Goal: Task Accomplishment & Management: Manage account settings

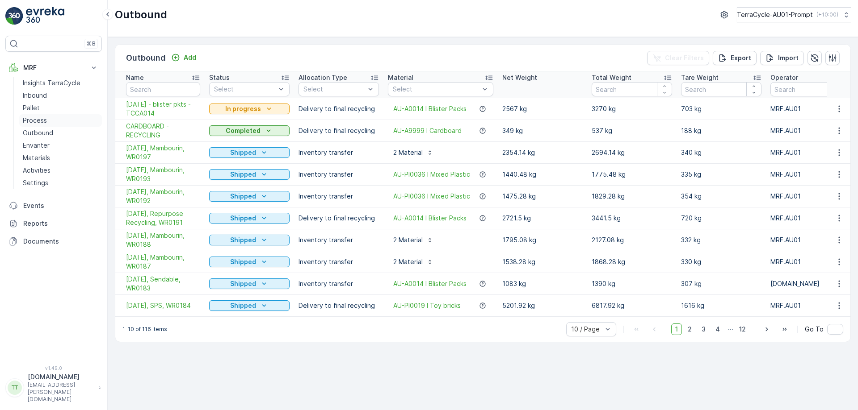
click at [50, 121] on link "Process" at bounding box center [60, 120] width 83 height 13
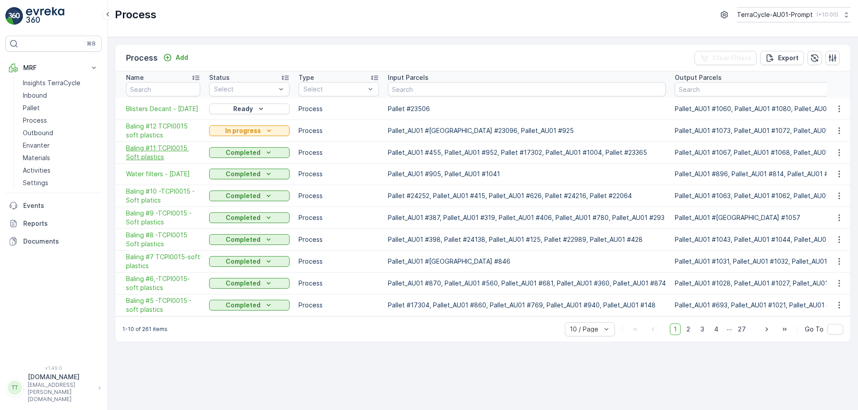
click at [167, 153] on span "Baling #11 TCPI0015 Soft plastics" at bounding box center [163, 153] width 74 height 18
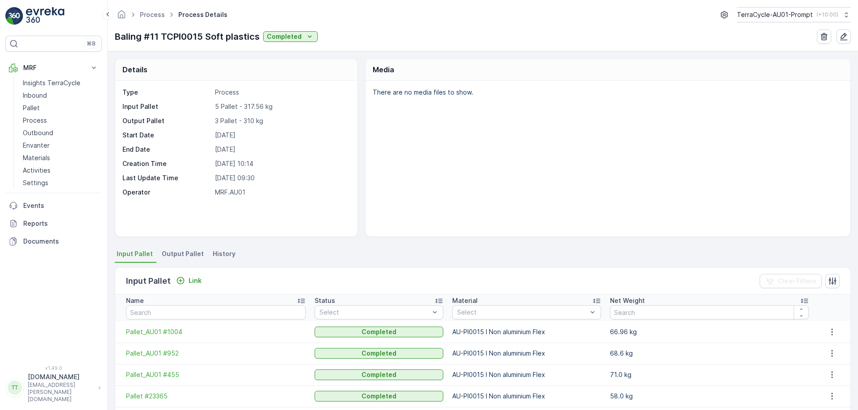
click at [180, 253] on span "Output Pallet" at bounding box center [183, 254] width 42 height 9
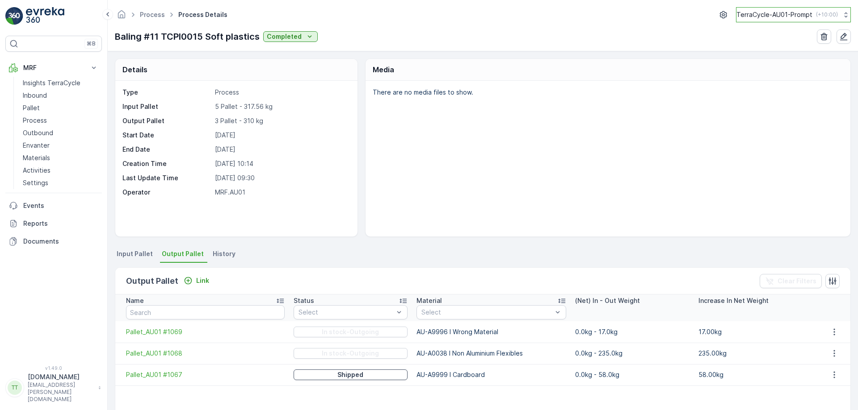
click at [794, 14] on p "TerraCycle-AU01-Prompt" at bounding box center [774, 14] width 76 height 9
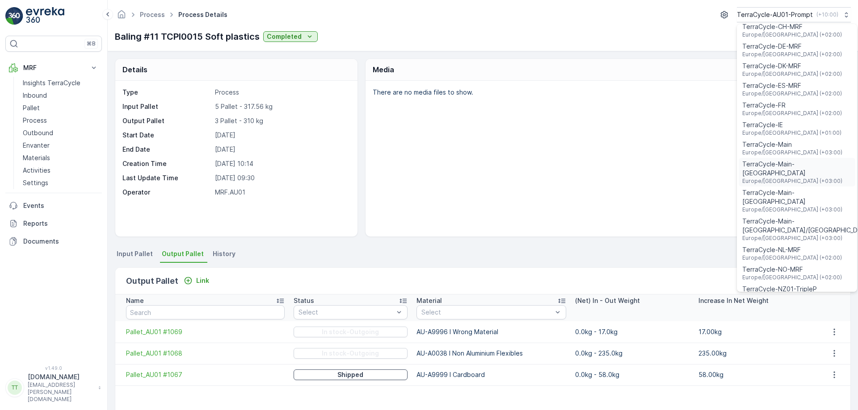
scroll to position [255, 0]
click at [791, 285] on span "TerraCycle-NZ01-TripleP" at bounding box center [779, 289] width 75 height 9
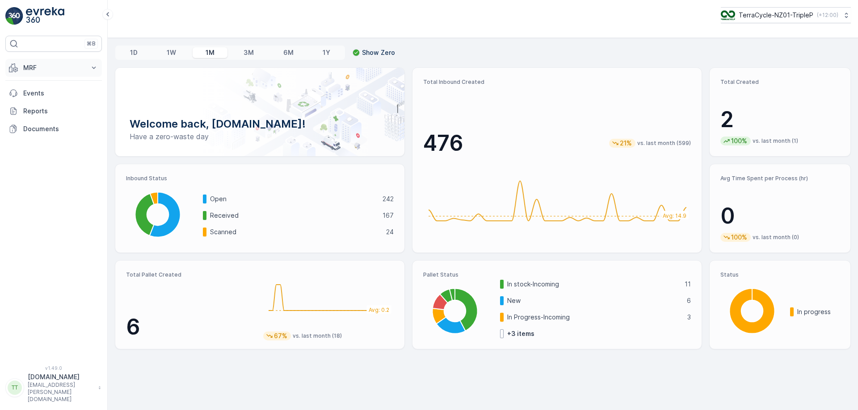
click at [40, 72] on p "MRF" at bounding box center [53, 67] width 61 height 9
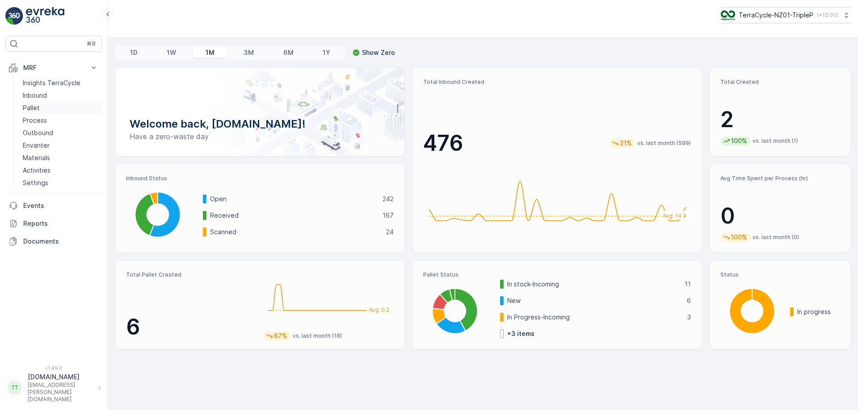
click at [44, 107] on link "Pallet" at bounding box center [60, 108] width 83 height 13
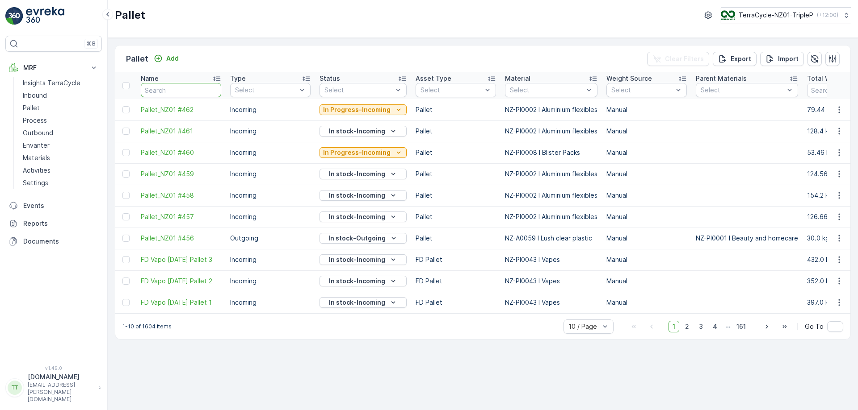
click at [191, 92] on input "text" at bounding box center [181, 90] width 80 height 14
type input "fd"
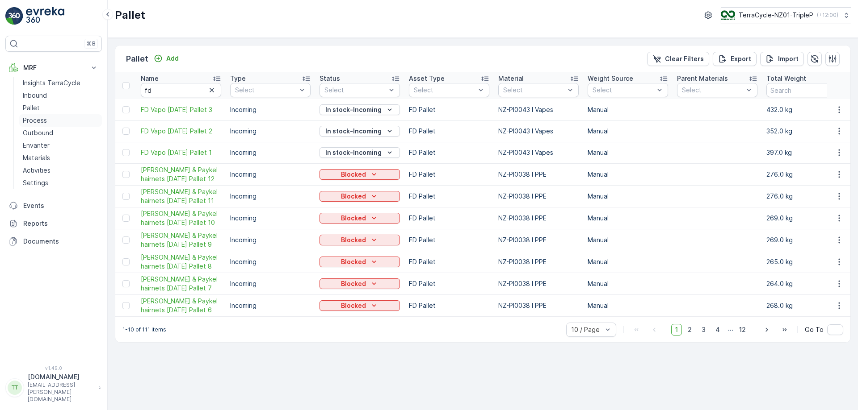
click at [59, 120] on link "Process" at bounding box center [60, 120] width 83 height 13
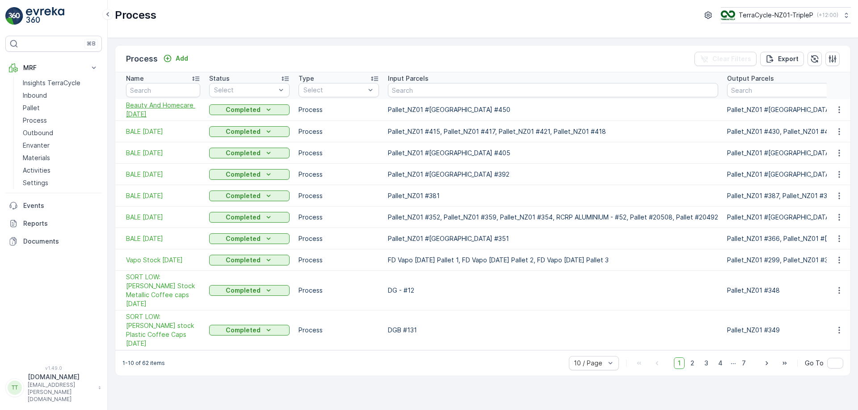
click at [167, 108] on span "Beauty And Homecare [DATE]" at bounding box center [163, 110] width 74 height 18
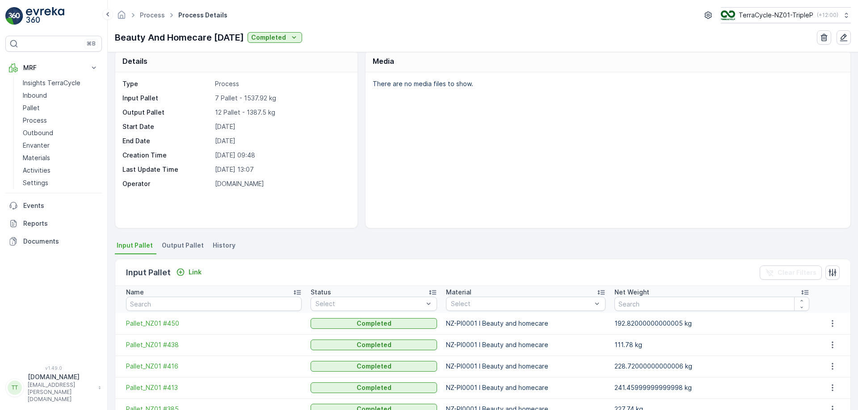
scroll to position [9, 0]
click at [154, 16] on link "Process" at bounding box center [152, 15] width 25 height 8
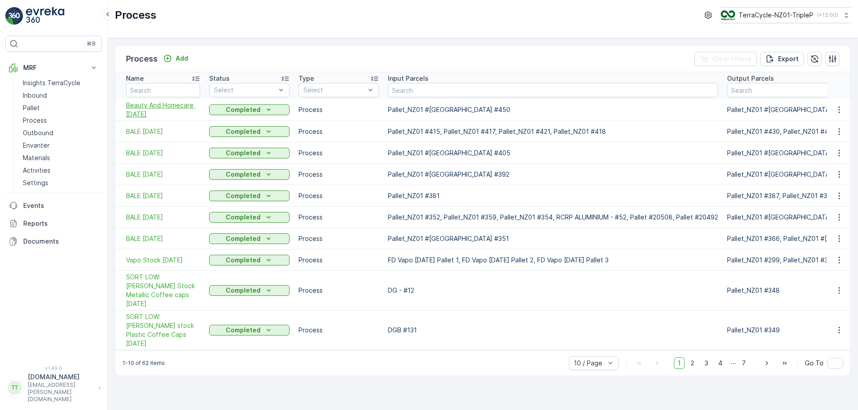
click at [148, 108] on span "Beauty And Homecare [DATE]" at bounding box center [163, 110] width 74 height 18
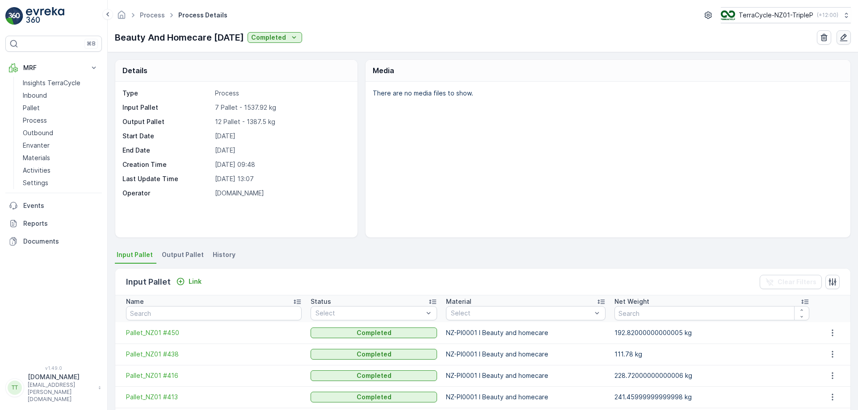
click at [847, 35] on icon "button" at bounding box center [843, 37] width 9 height 9
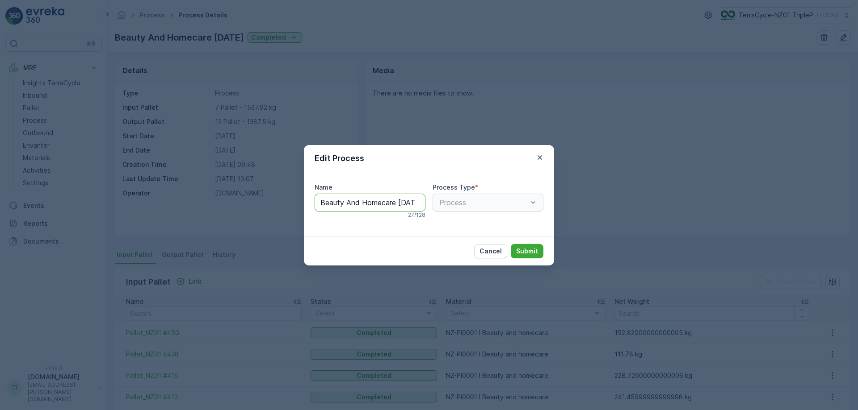
click at [401, 203] on input "Beauty And Homecare [DATE]" at bounding box center [369, 203] width 111 height 18
type input "Beauty And Homecare 8/25"
click at [510, 245] on button "Submit" at bounding box center [526, 252] width 33 height 14
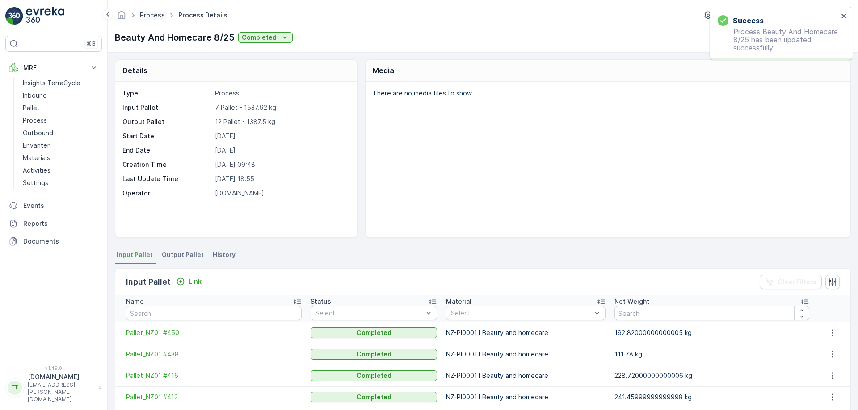
click at [151, 15] on link "Process" at bounding box center [152, 15] width 25 height 8
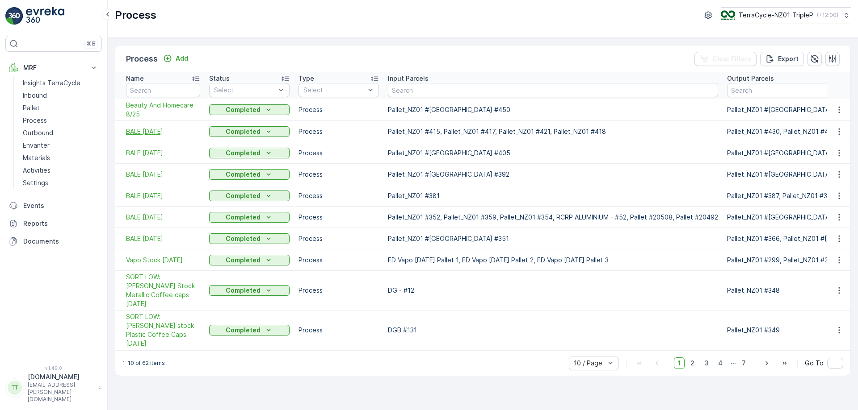
click at [157, 135] on span "BALE [DATE]" at bounding box center [163, 131] width 74 height 9
click at [147, 108] on span "Beauty And Homecare 8/25" at bounding box center [163, 110] width 74 height 18
click at [166, 110] on span "Beauty And Homecare 8/25" at bounding box center [163, 110] width 74 height 18
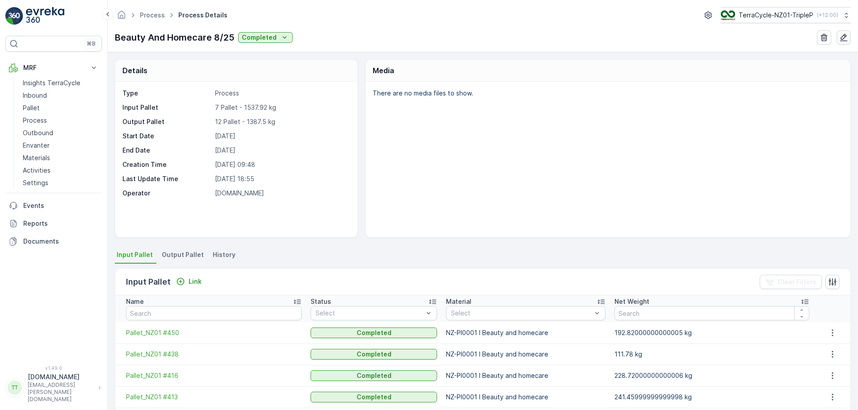
click at [841, 43] on button "button" at bounding box center [843, 37] width 14 height 14
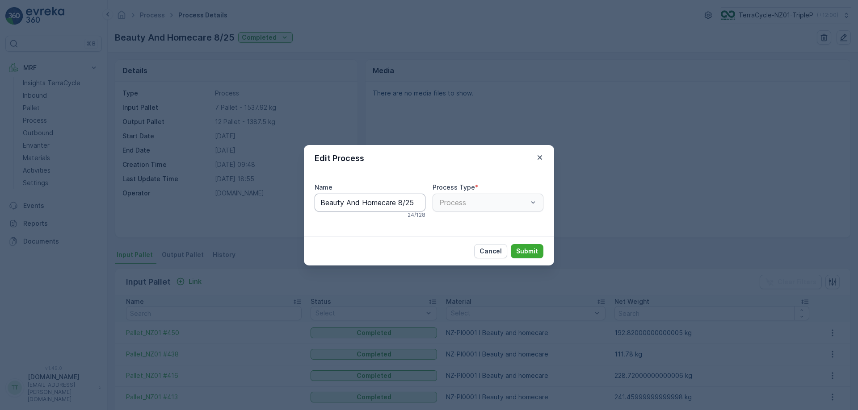
click at [402, 205] on input "Beauty And Homecare 8/25" at bounding box center [369, 203] width 111 height 18
type input "Beauty And Homecare [DATE]"
click at [510, 244] on button "Submit" at bounding box center [526, 251] width 33 height 14
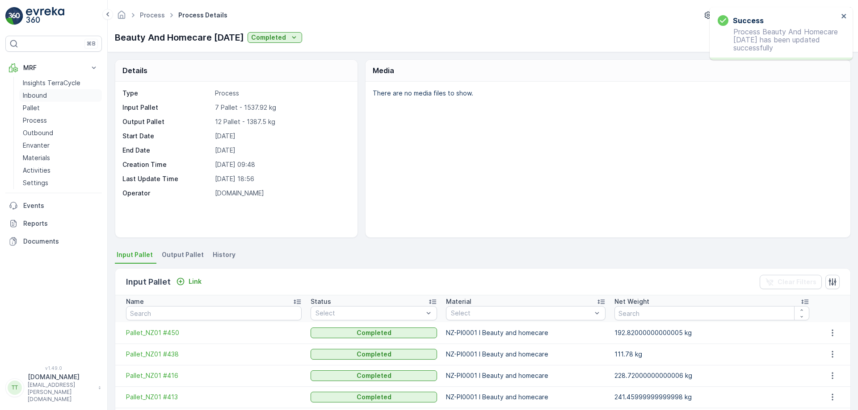
click at [48, 97] on link "Inbound" at bounding box center [60, 95] width 83 height 13
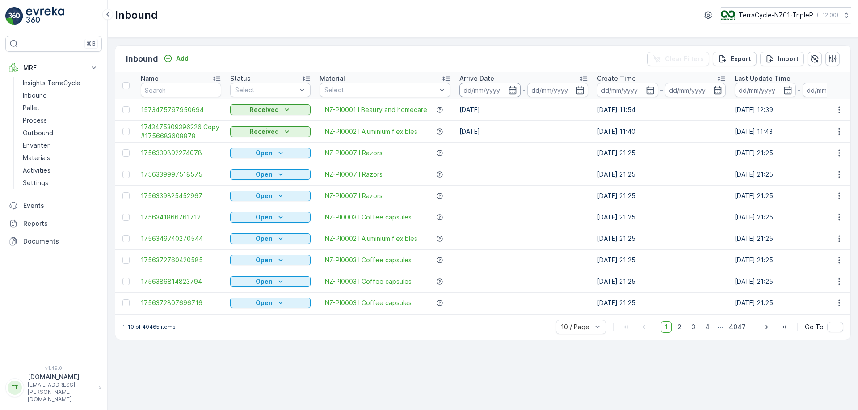
click at [503, 91] on input at bounding box center [489, 90] width 61 height 14
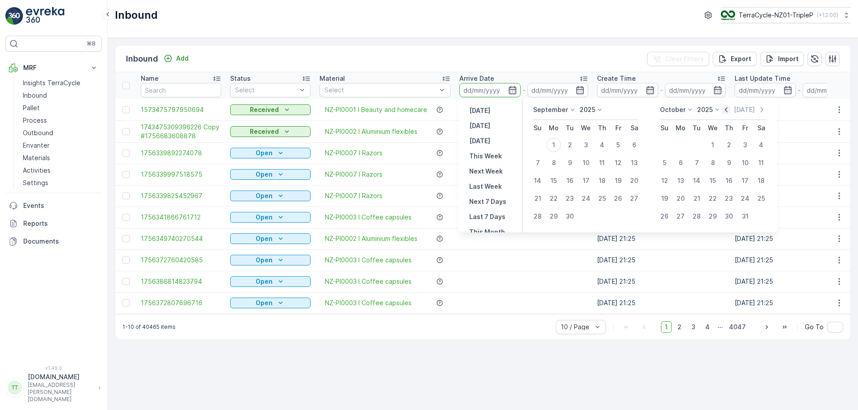
click at [728, 111] on icon "button" at bounding box center [725, 109] width 9 height 9
click at [616, 146] on div "1" at bounding box center [618, 145] width 14 height 14
type input "[DATE]"
click at [537, 234] on div "31" at bounding box center [537, 234] width 14 height 14
type input "[DATE]"
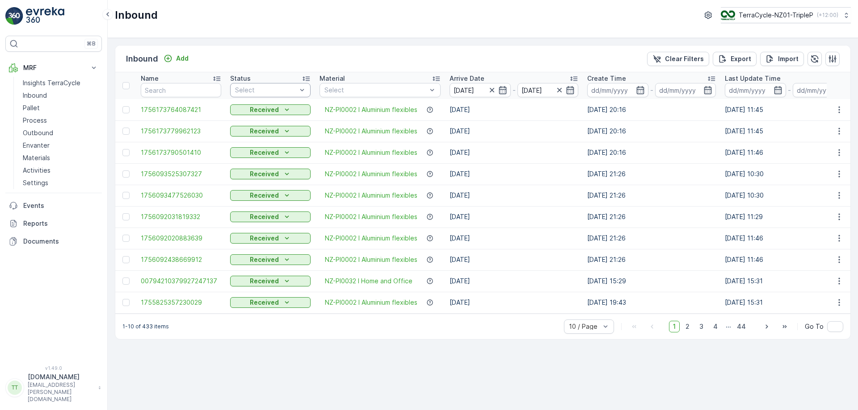
click at [290, 91] on div at bounding box center [265, 90] width 63 height 7
click at [271, 121] on div "Scanned" at bounding box center [270, 124] width 70 height 7
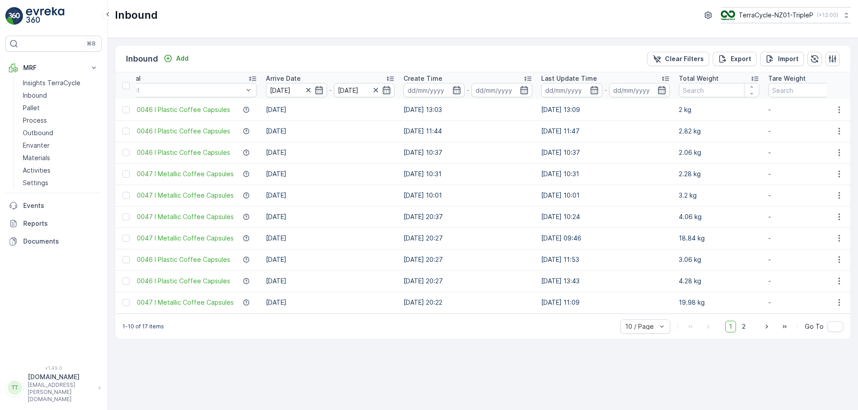
scroll to position [0, 205]
click at [743, 331] on span "2" at bounding box center [743, 327] width 12 height 12
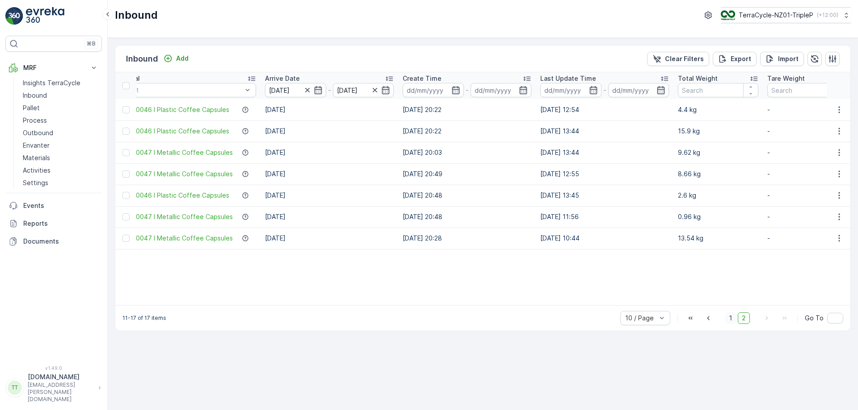
click at [730, 324] on span "1" at bounding box center [730, 319] width 11 height 12
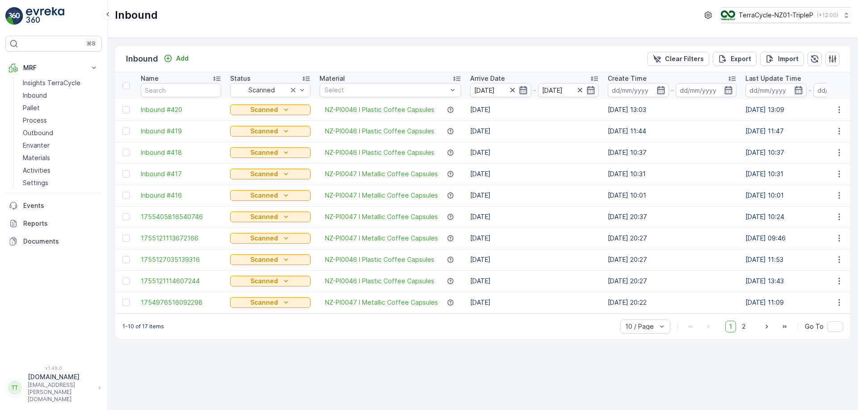
click at [519, 92] on icon "button" at bounding box center [523, 90] width 9 height 9
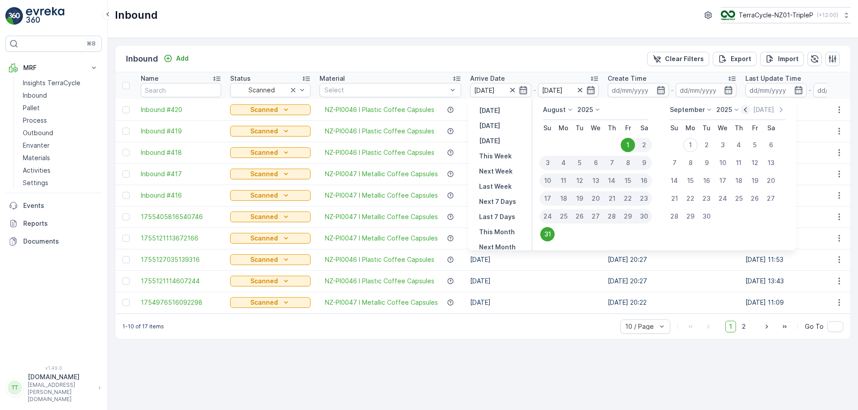
click at [741, 109] on icon "button" at bounding box center [745, 109] width 9 height 9
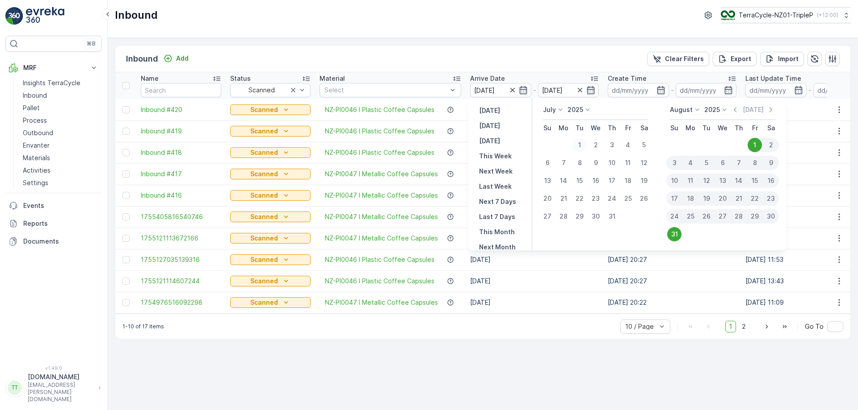
click at [583, 142] on div "1" at bounding box center [579, 145] width 14 height 14
type input "[DATE]"
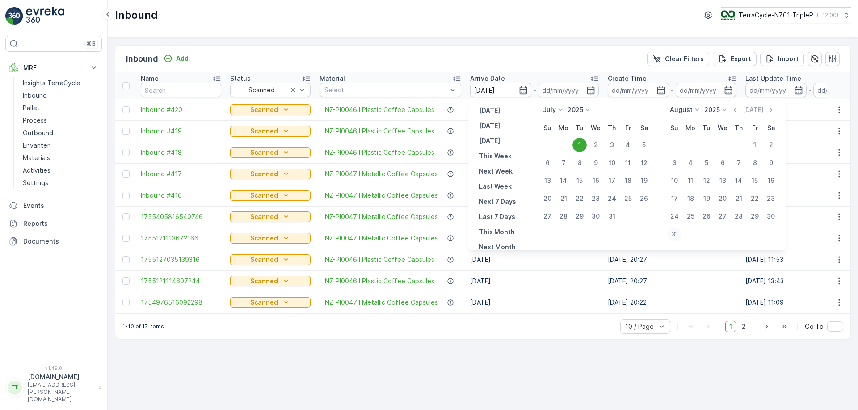
click at [678, 235] on div "31" at bounding box center [674, 234] width 14 height 14
type input "[DATE]"
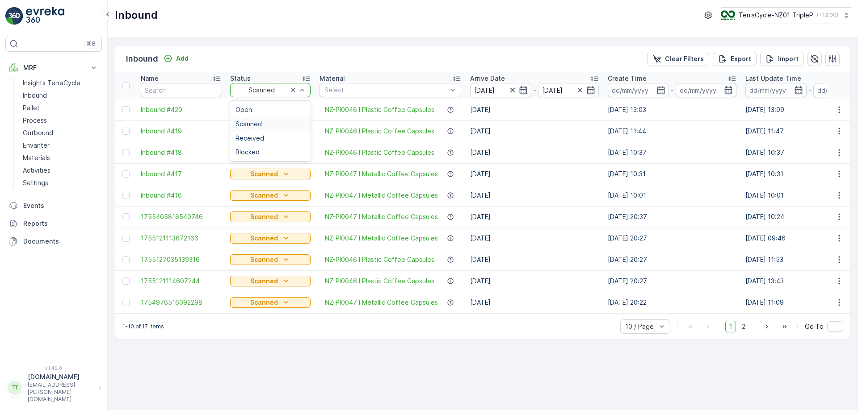
click at [265, 88] on div at bounding box center [261, 90] width 54 height 7
click at [251, 104] on div "Open" at bounding box center [270, 110] width 80 height 14
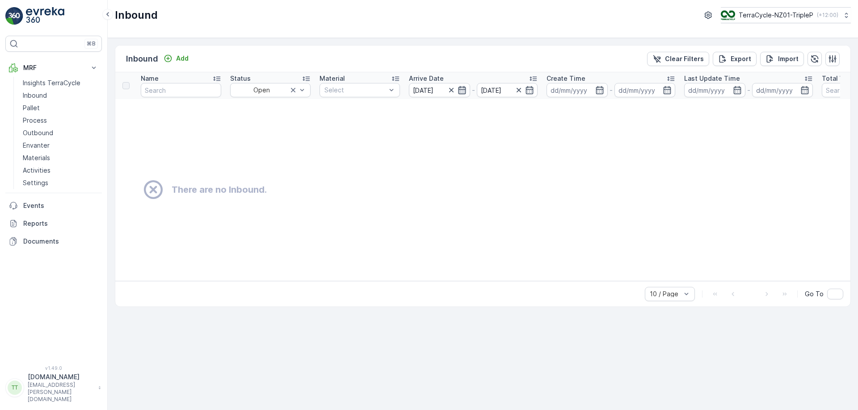
click at [459, 88] on icon "button" at bounding box center [461, 90] width 9 height 9
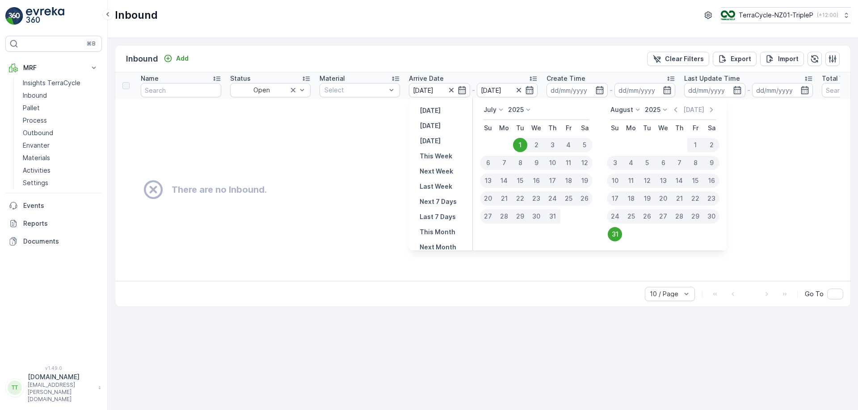
click at [695, 145] on div "1" at bounding box center [695, 145] width 16 height 14
type input "[DATE]"
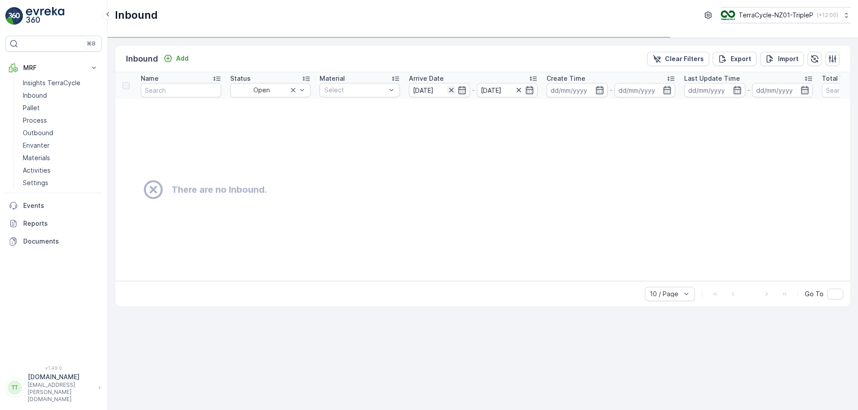
click at [448, 87] on icon "button" at bounding box center [451, 90] width 9 height 9
click at [461, 88] on icon "button" at bounding box center [461, 90] width 9 height 9
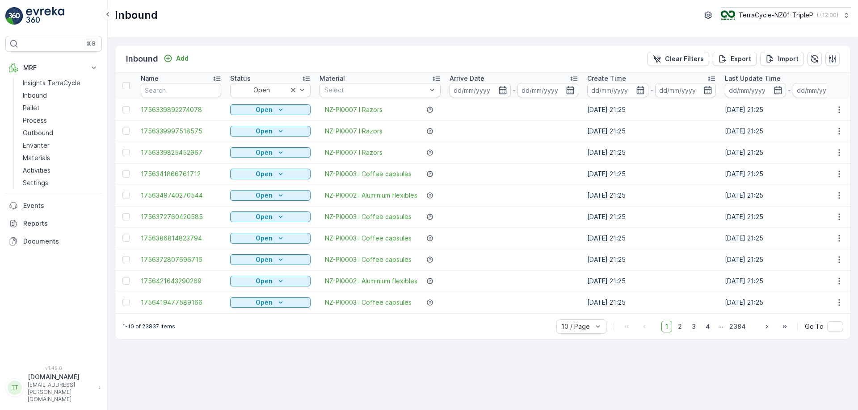
click at [461, 88] on input at bounding box center [479, 90] width 61 height 14
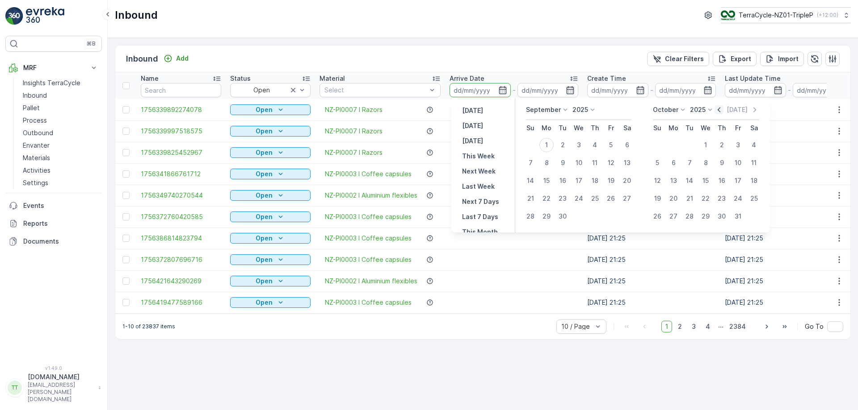
click at [718, 113] on icon "button" at bounding box center [718, 109] width 9 height 9
click at [615, 141] on div "1" at bounding box center [610, 145] width 14 height 14
type input "[DATE]"
click at [528, 230] on div "31" at bounding box center [530, 234] width 14 height 14
type input "[DATE]"
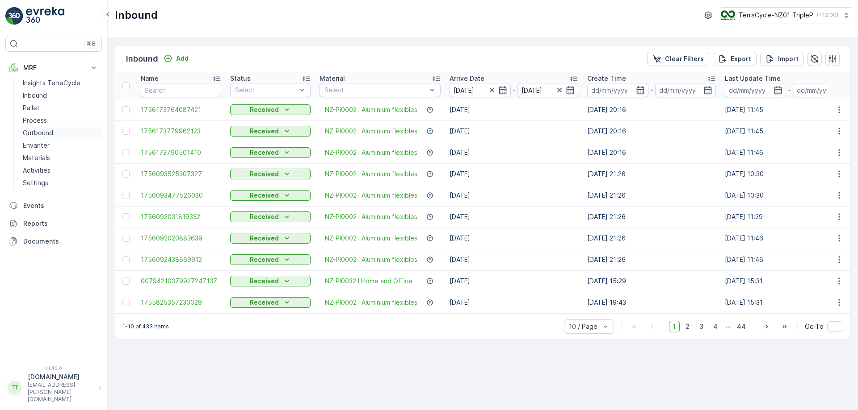
click at [42, 133] on p "Outbound" at bounding box center [38, 133] width 30 height 9
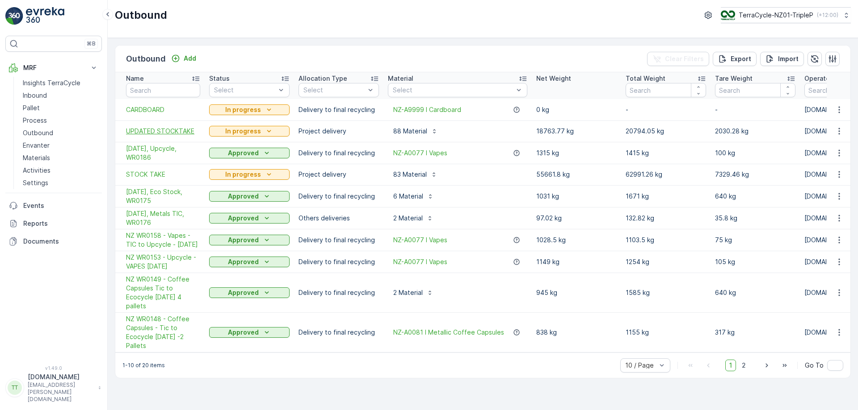
click at [156, 132] on span "UPDATED STOCKTAKE" at bounding box center [163, 131] width 74 height 9
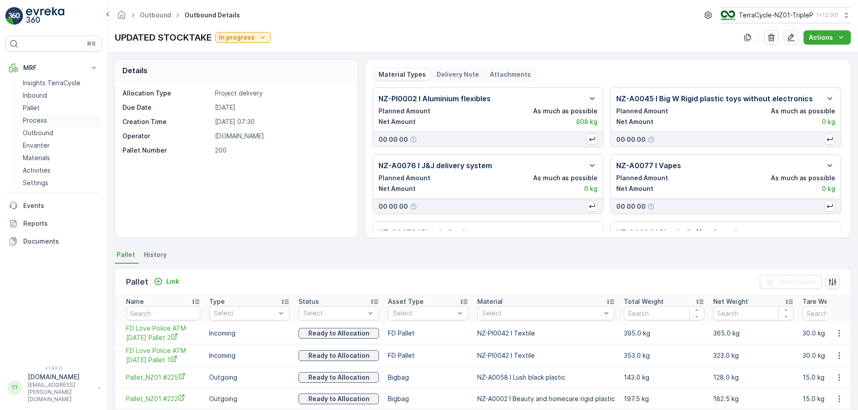
click at [37, 116] on link "Process" at bounding box center [60, 120] width 83 height 13
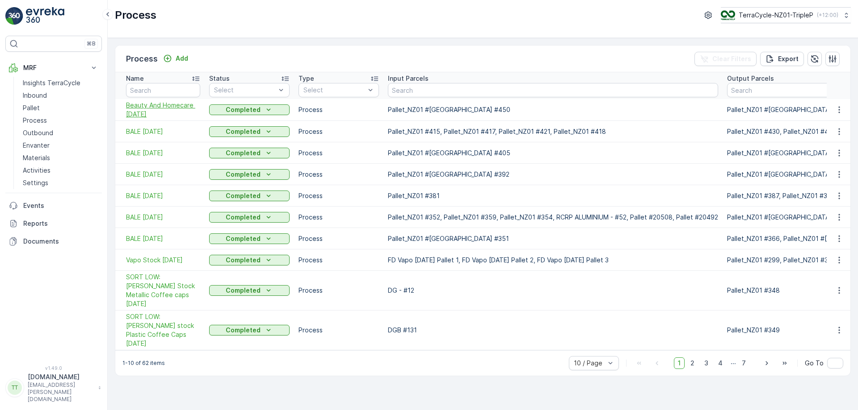
click at [134, 109] on span "Beauty And Homecare [DATE]" at bounding box center [163, 110] width 74 height 18
click at [153, 130] on span "BALE [DATE]" at bounding box center [163, 131] width 74 height 9
